Goal: Obtain resource: Download file/media

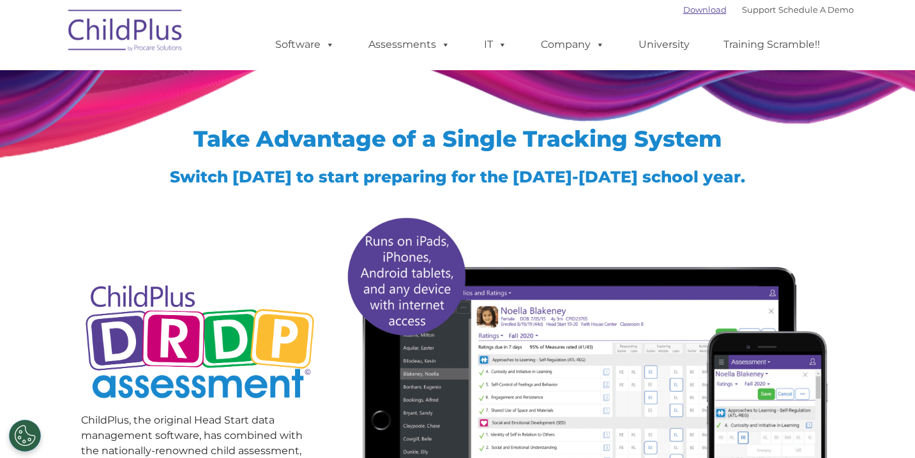
click at [684, 12] on link "Download" at bounding box center [704, 9] width 43 height 10
click at [691, 9] on link "Download" at bounding box center [704, 9] width 43 height 10
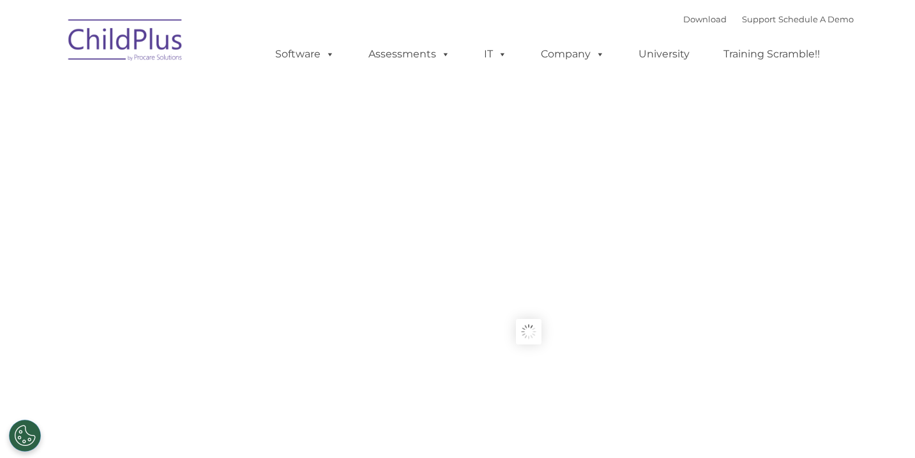
type input ""
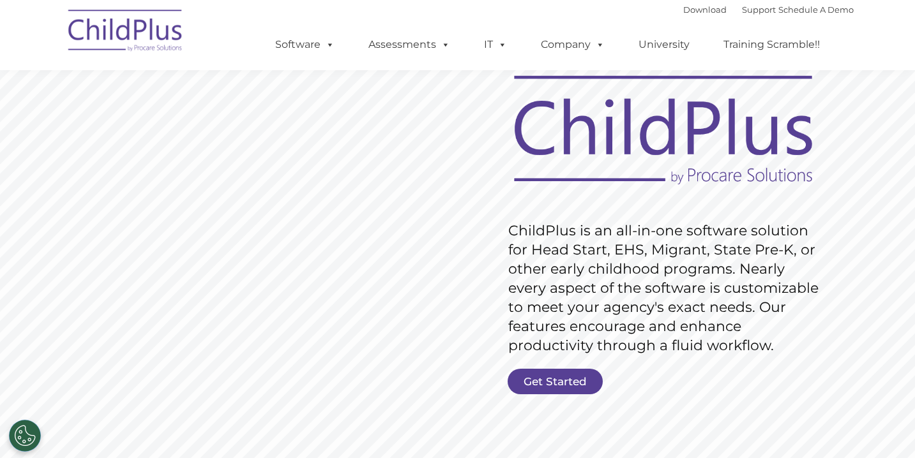
scroll to position [64, 0]
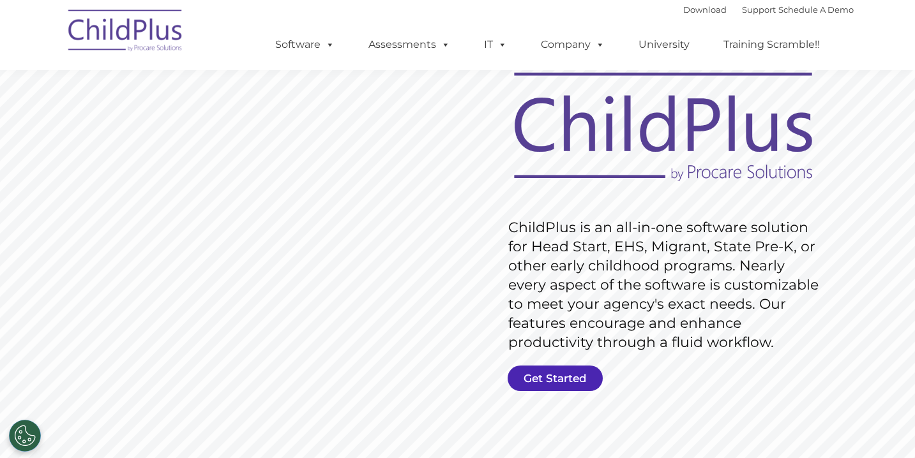
click at [542, 376] on link "Get Started" at bounding box center [555, 379] width 95 height 26
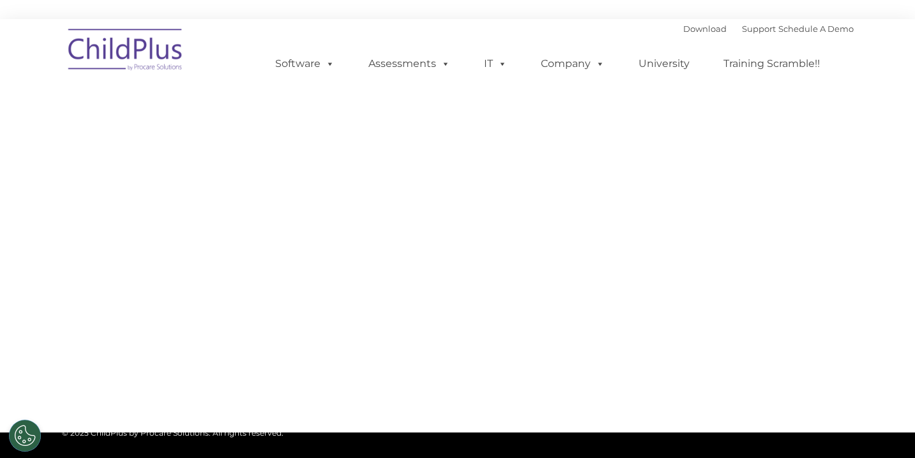
type input ""
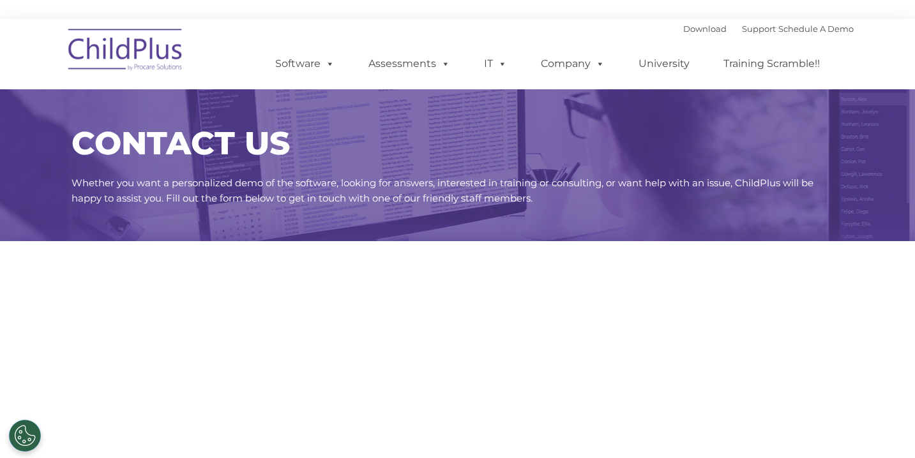
select select "MEDIUM"
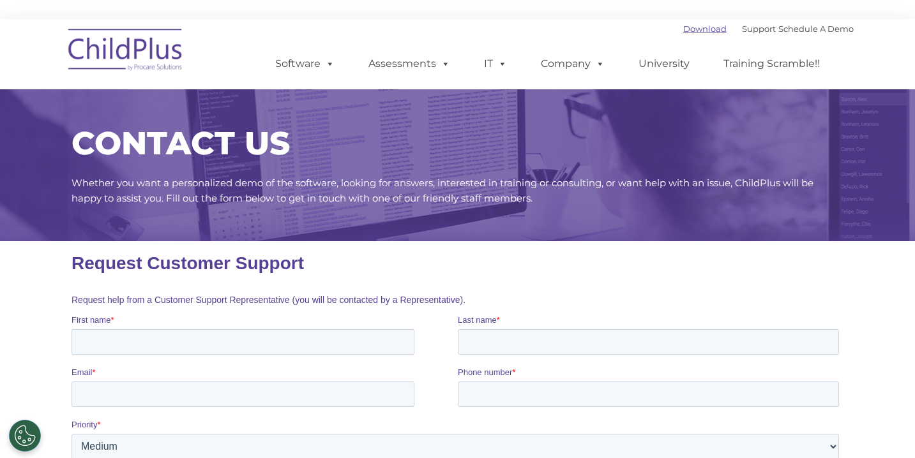
click at [683, 31] on link "Download" at bounding box center [704, 29] width 43 height 10
